Goal: Task Accomplishment & Management: Manage account settings

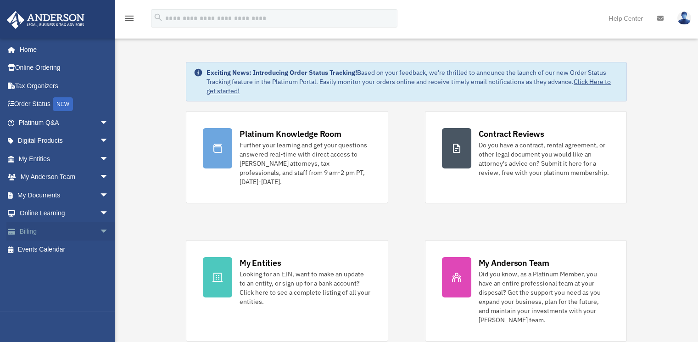
click at [51, 232] on link "Billing arrow_drop_down" at bounding box center [64, 231] width 116 height 18
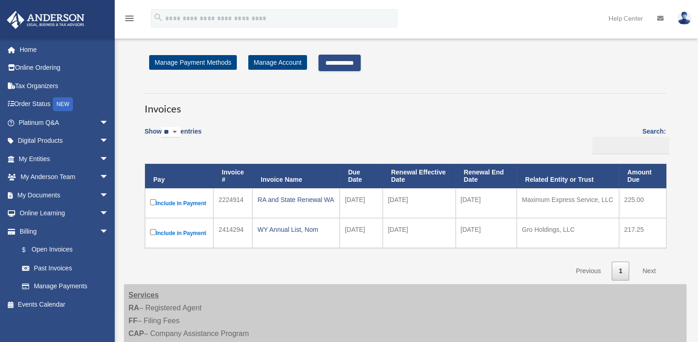
click at [651, 267] on link "Next" at bounding box center [649, 271] width 27 height 19
click at [651, 269] on link "Next" at bounding box center [649, 271] width 27 height 19
drag, startPoint x: 651, startPoint y: 271, endPoint x: 585, endPoint y: 329, distance: 88.1
click at [337, 60] on input "**********" at bounding box center [339, 63] width 42 height 17
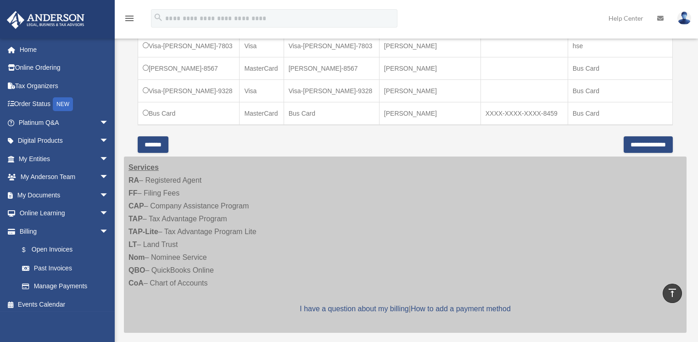
scroll to position [357, 0]
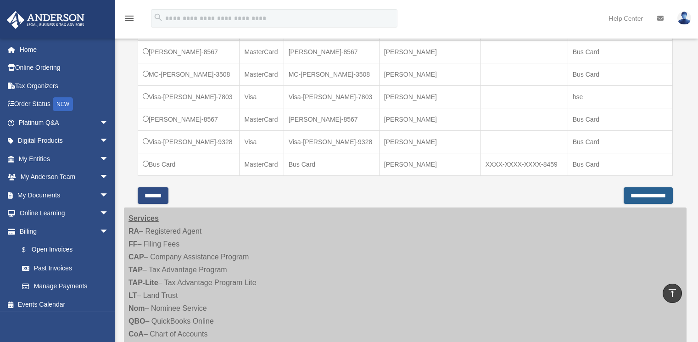
click at [624, 190] on input "**********" at bounding box center [648, 195] width 49 height 17
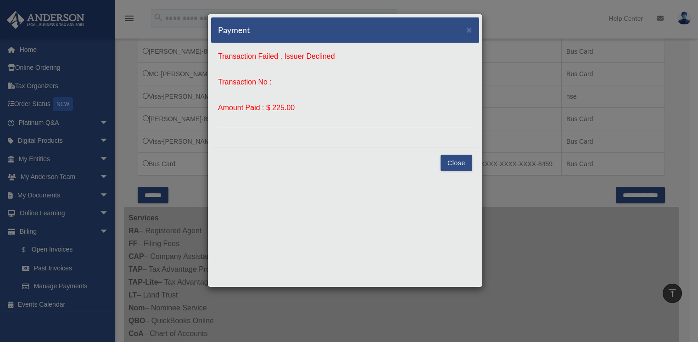
click at [455, 165] on button "Close" at bounding box center [457, 163] width 32 height 17
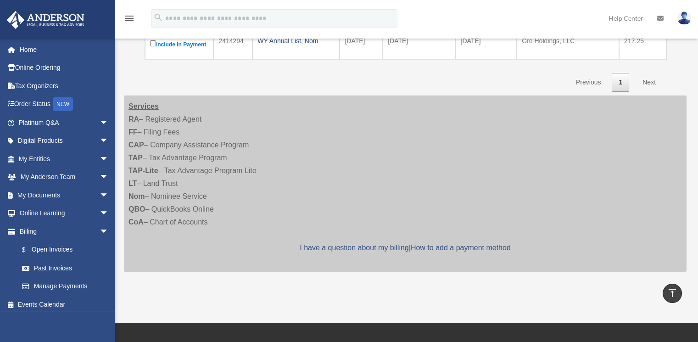
scroll to position [138, 0]
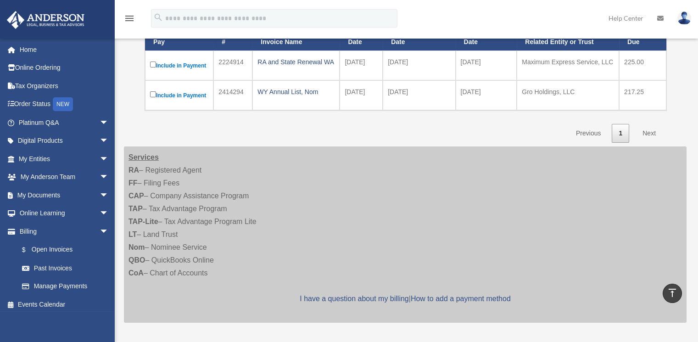
click at [156, 64] on label "Include in Payment" at bounding box center [179, 65] width 58 height 11
click at [350, 299] on link "I have a question about my billing" at bounding box center [354, 299] width 109 height 8
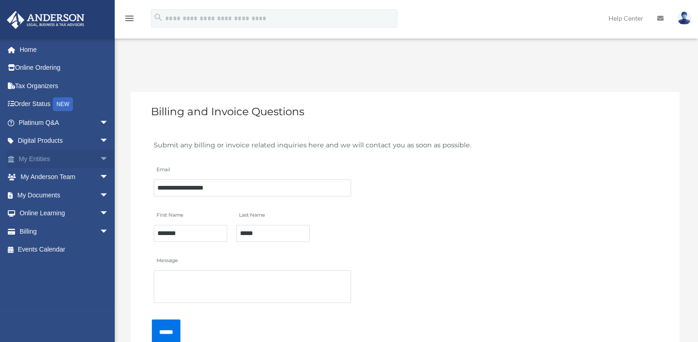
click at [46, 158] on link "My Entities arrow_drop_down" at bounding box center [64, 159] width 116 height 18
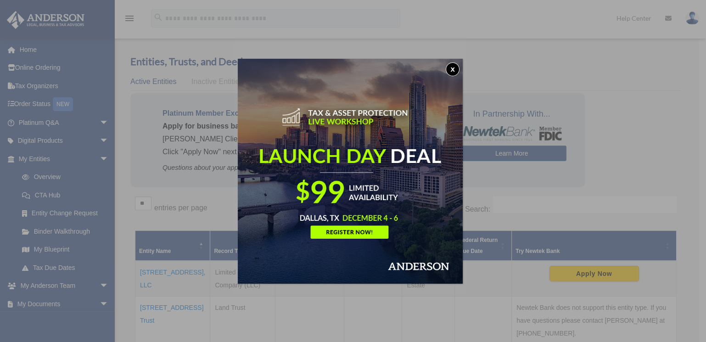
click at [453, 67] on button "x" at bounding box center [453, 69] width 14 height 14
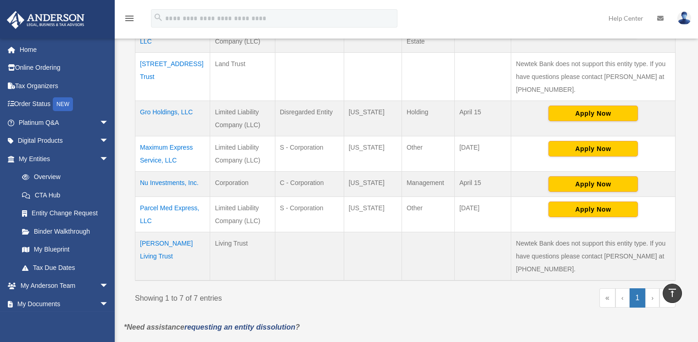
scroll to position [153, 0]
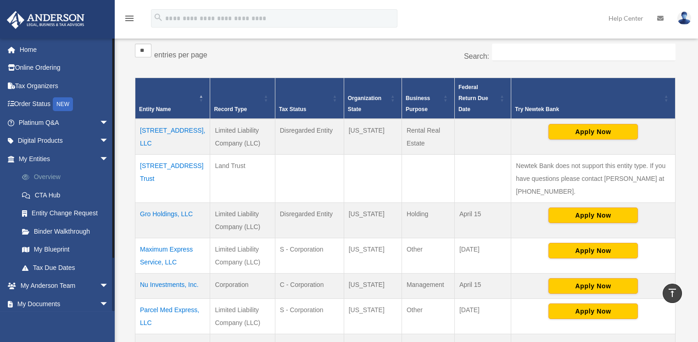
click at [59, 173] on link "Overview" at bounding box center [68, 177] width 110 height 18
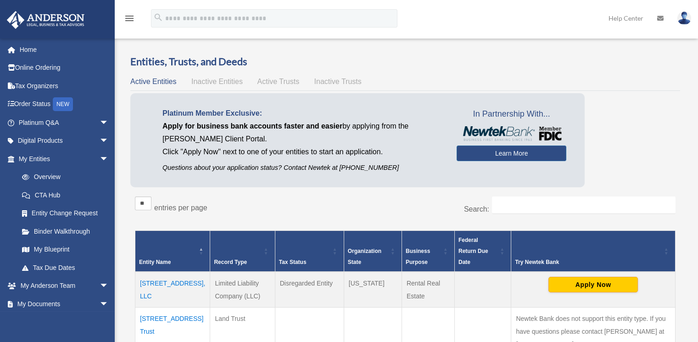
scroll to position [51, 0]
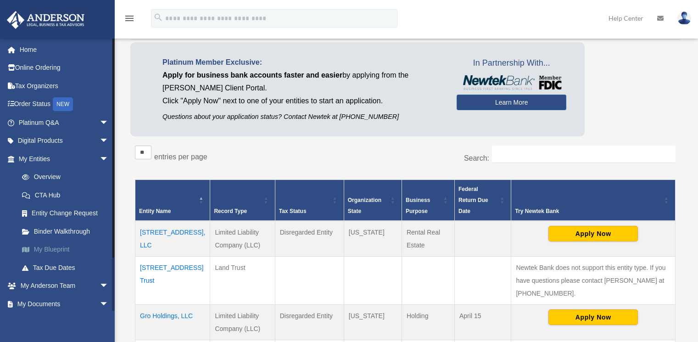
click at [62, 246] on link "My Blueprint" at bounding box center [68, 249] width 110 height 18
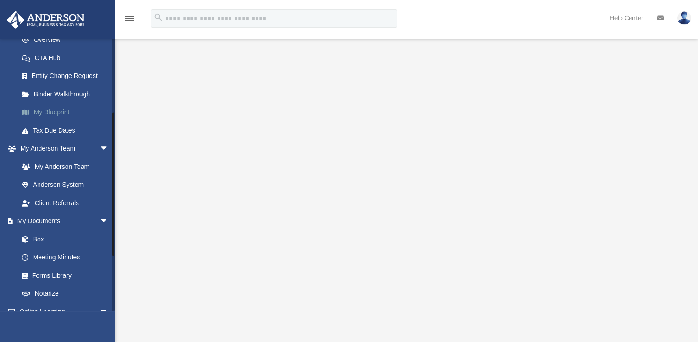
click at [70, 108] on link "My Blueprint" at bounding box center [68, 112] width 110 height 18
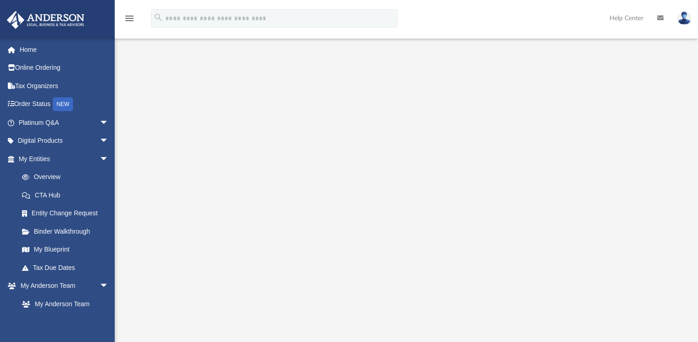
scroll to position [153, 0]
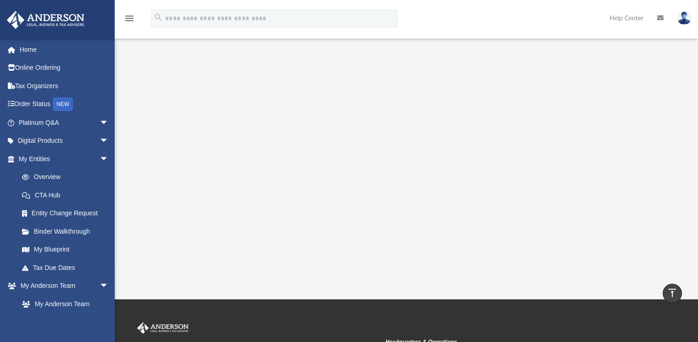
click at [128, 17] on icon "menu" at bounding box center [129, 18] width 11 height 11
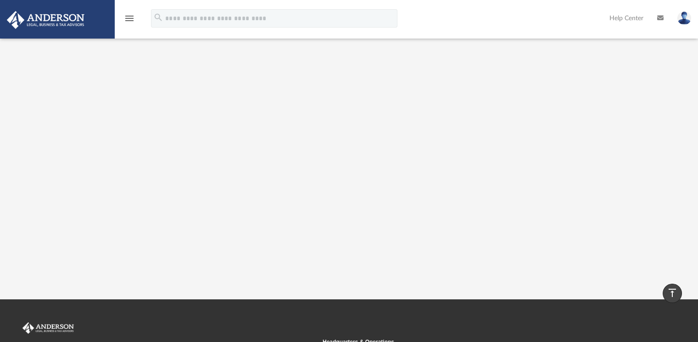
click at [685, 22] on img at bounding box center [684, 17] width 14 height 13
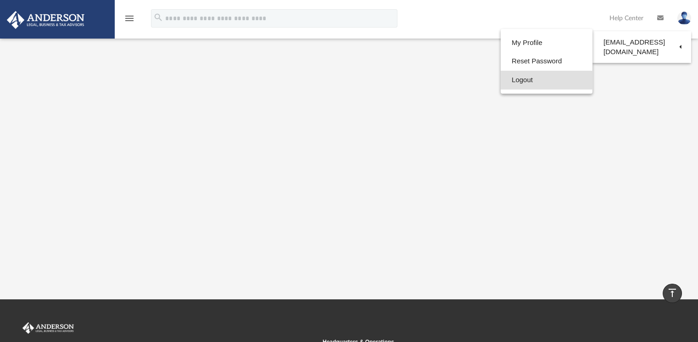
click at [531, 82] on link "Logout" at bounding box center [547, 80] width 92 height 19
